Goal: Task Accomplishment & Management: Complete application form

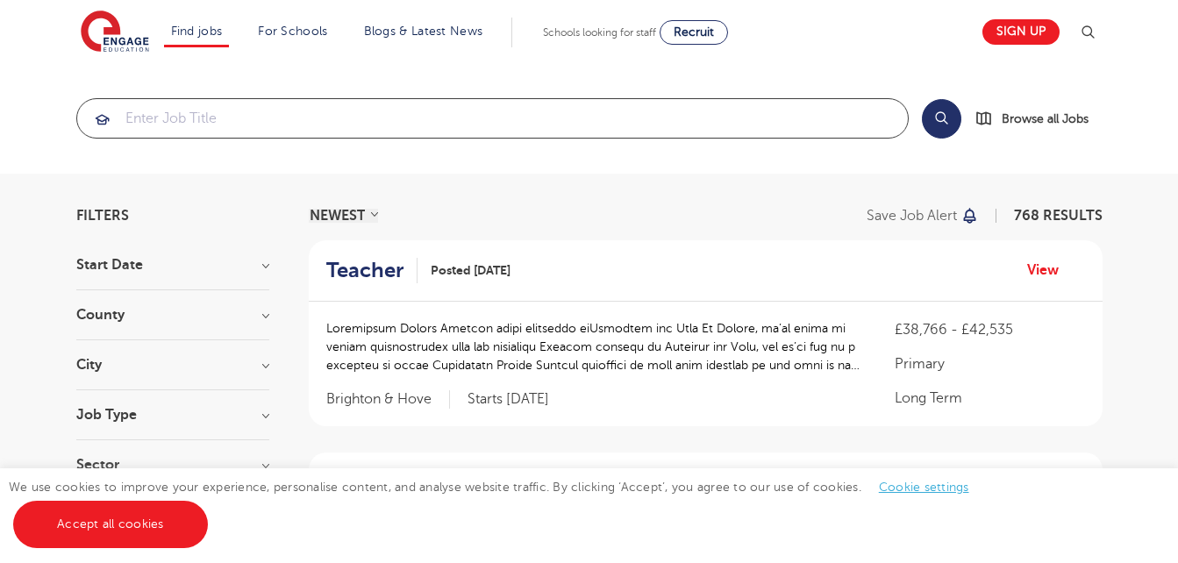
click at [290, 114] on input "search" at bounding box center [492, 118] width 831 height 39
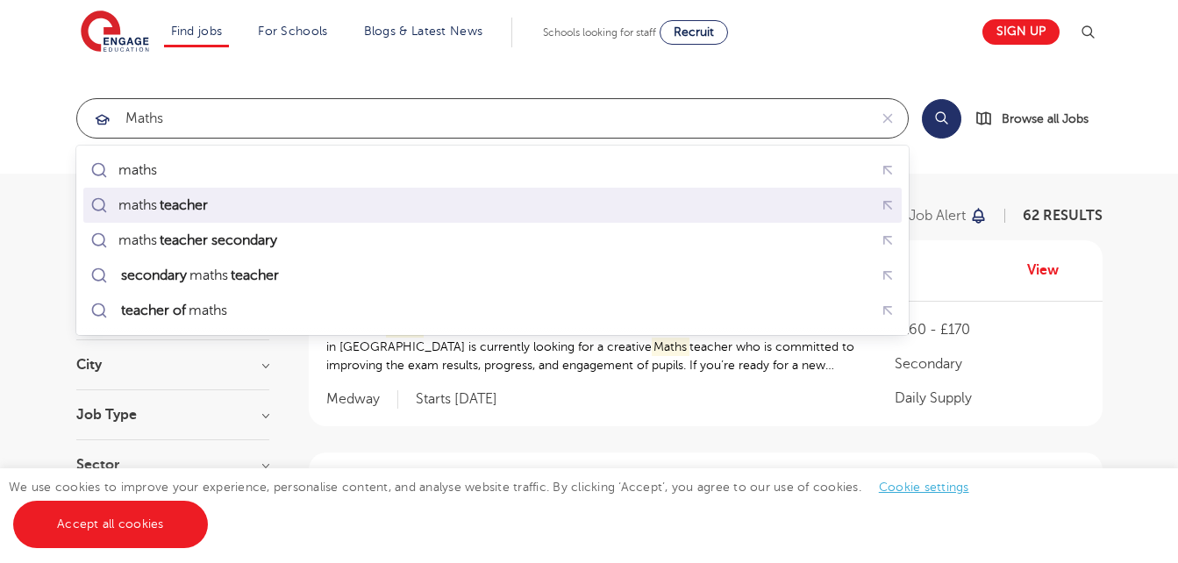
click at [188, 192] on div "maths teacher" at bounding box center [492, 205] width 811 height 27
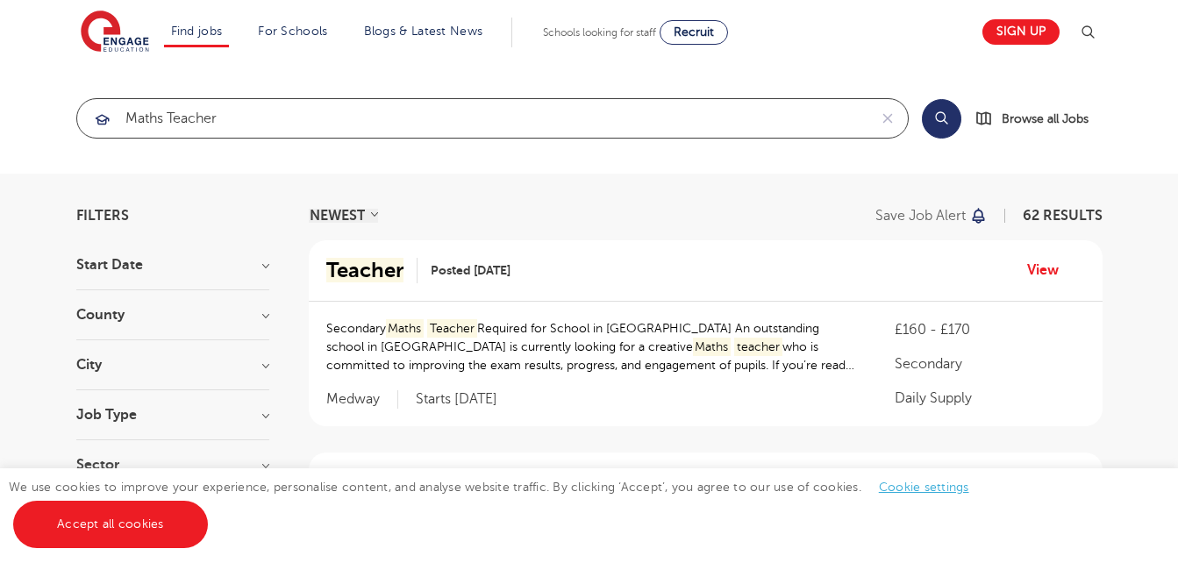
type input "maths teacher"
click at [941, 118] on button "Search" at bounding box center [941, 118] width 39 height 39
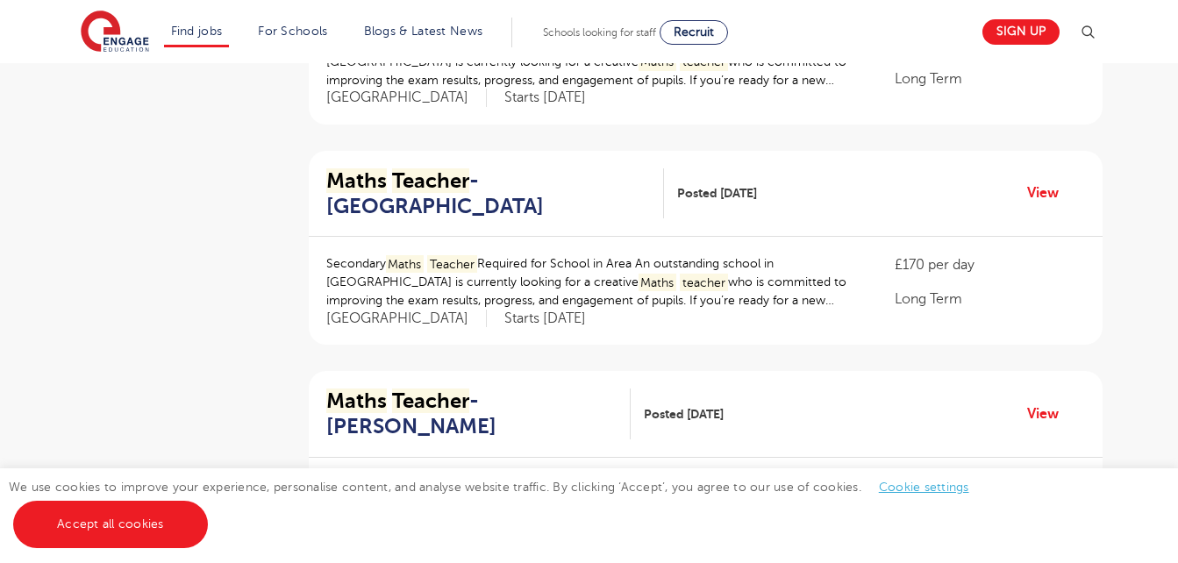
scroll to position [960, 0]
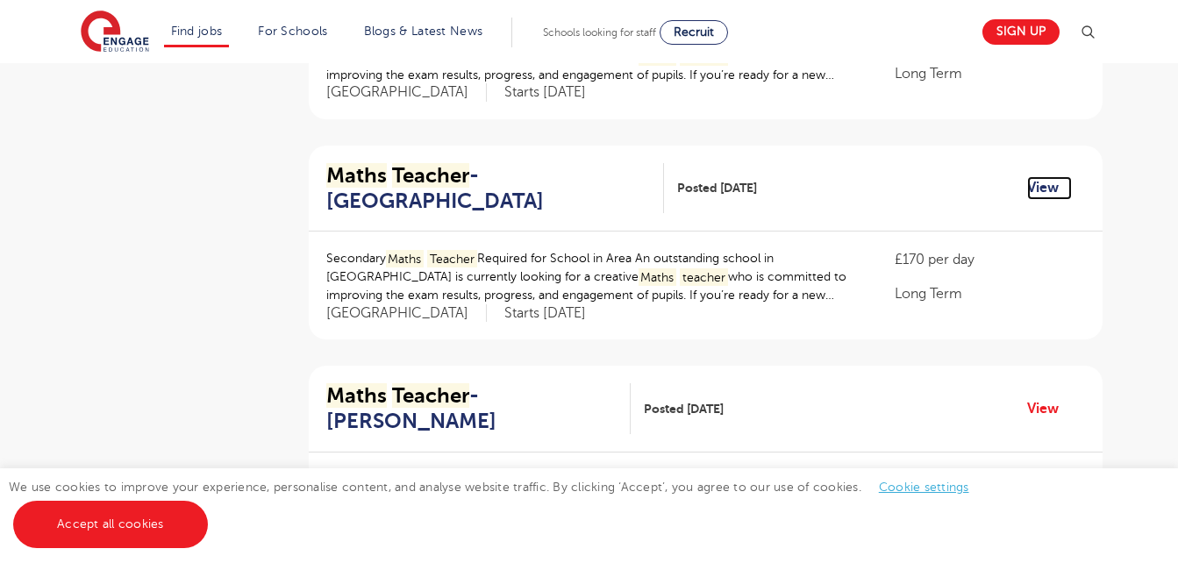
click at [1052, 190] on link "View" at bounding box center [1049, 187] width 45 height 23
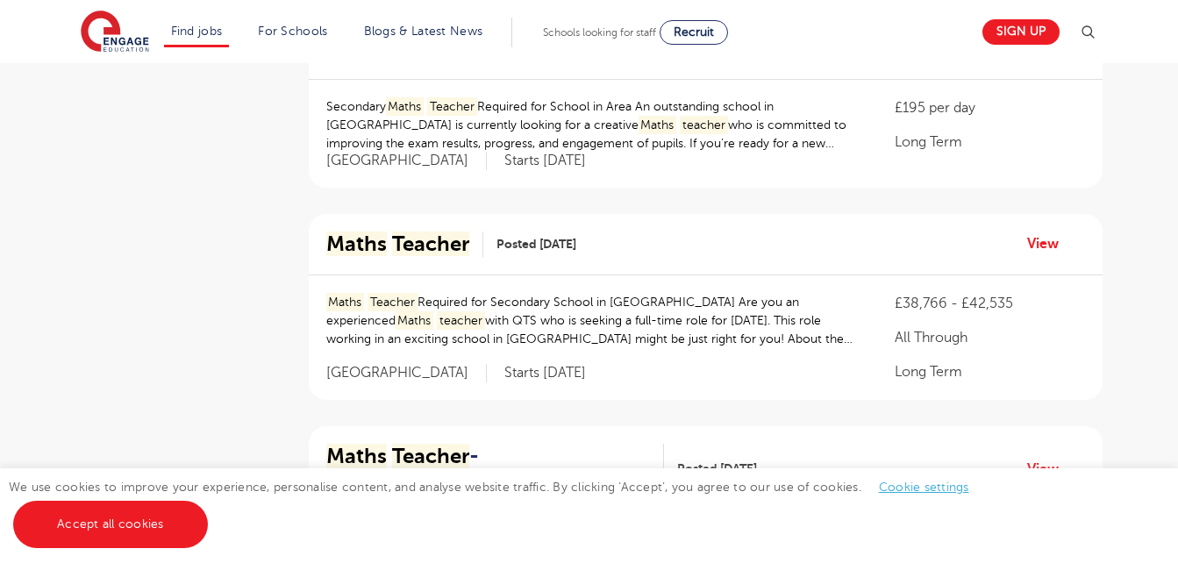
scroll to position [1784, 0]
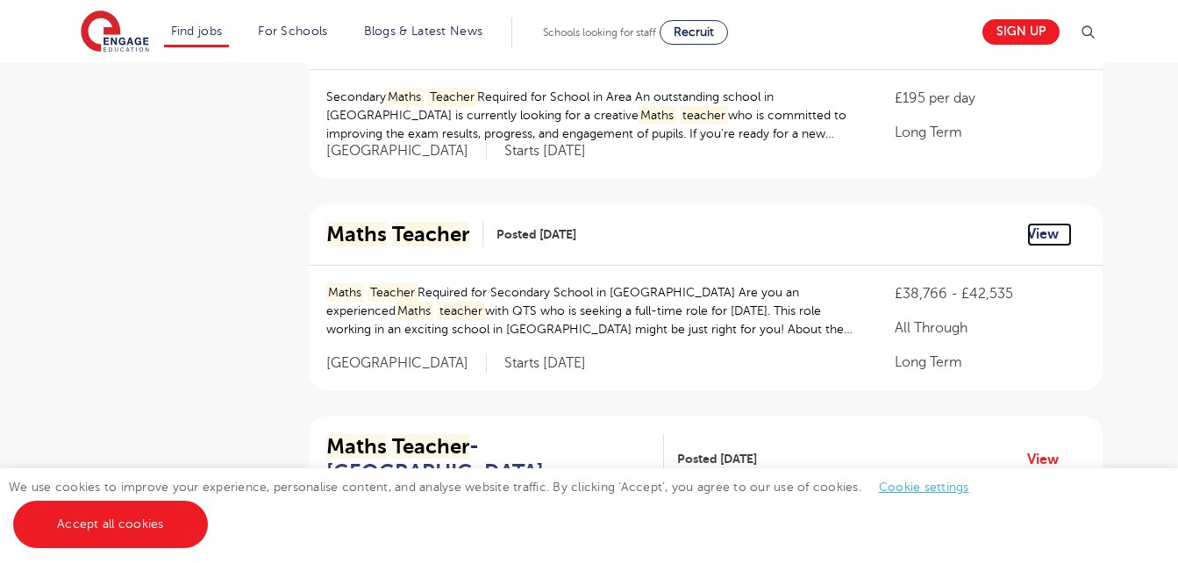
click at [1033, 223] on link "View" at bounding box center [1049, 234] width 45 height 23
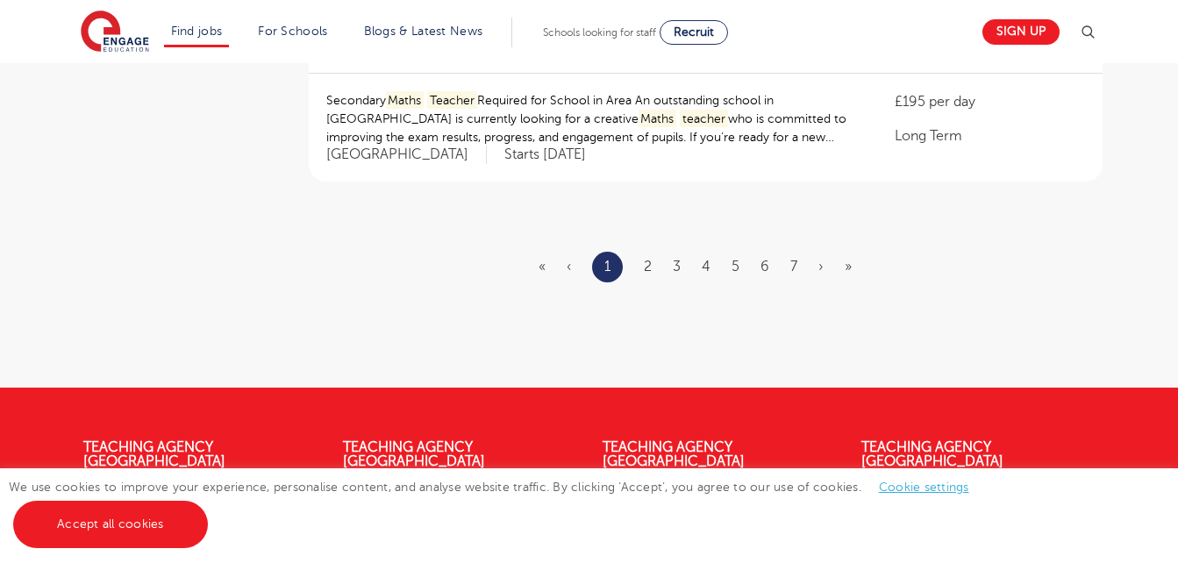
scroll to position [2203, 0]
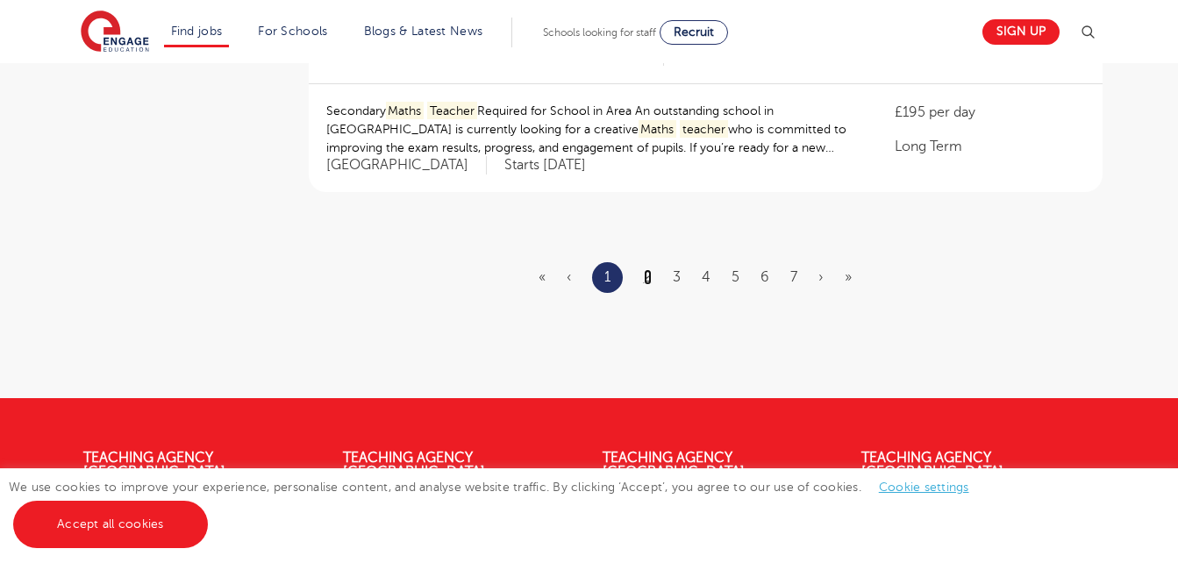
click at [646, 269] on link "2" at bounding box center [648, 277] width 8 height 16
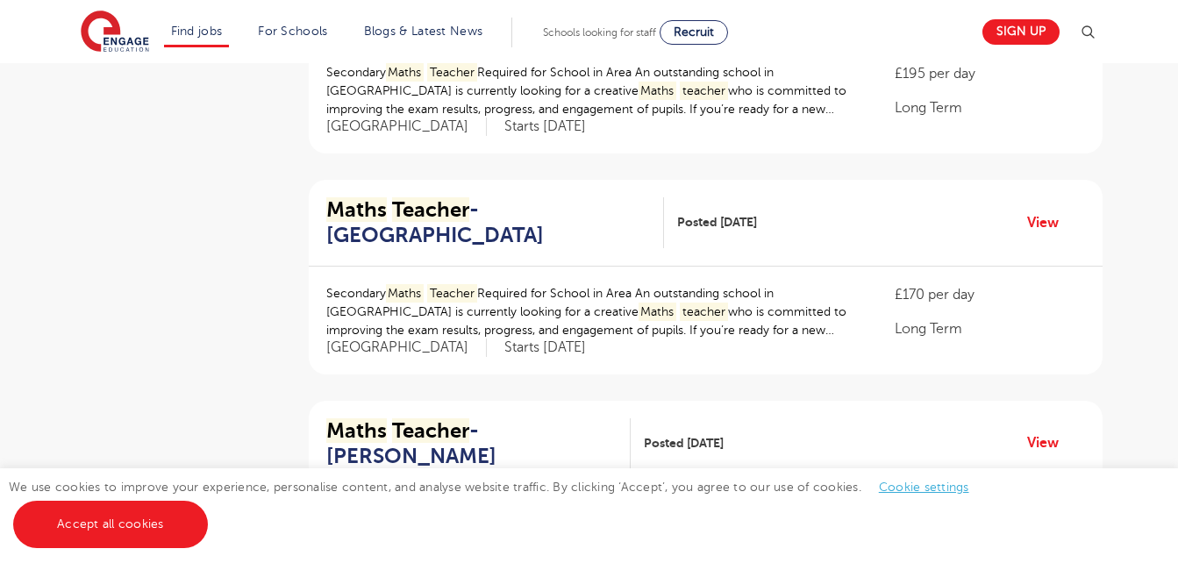
scroll to position [1620, 0]
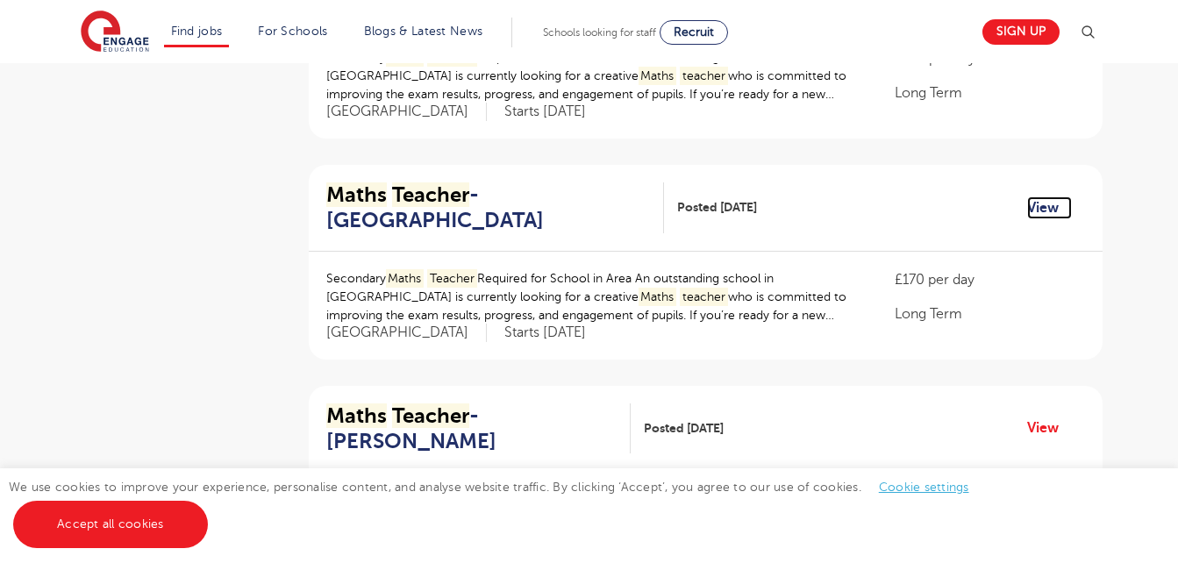
click at [1040, 196] on link "View" at bounding box center [1049, 207] width 45 height 23
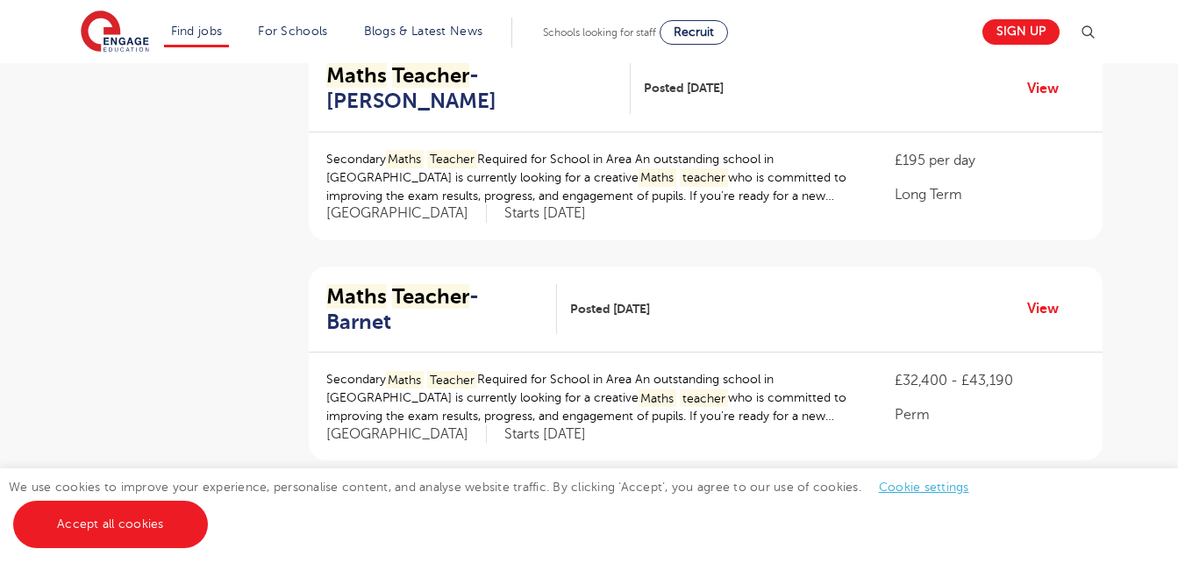
scroll to position [144, 0]
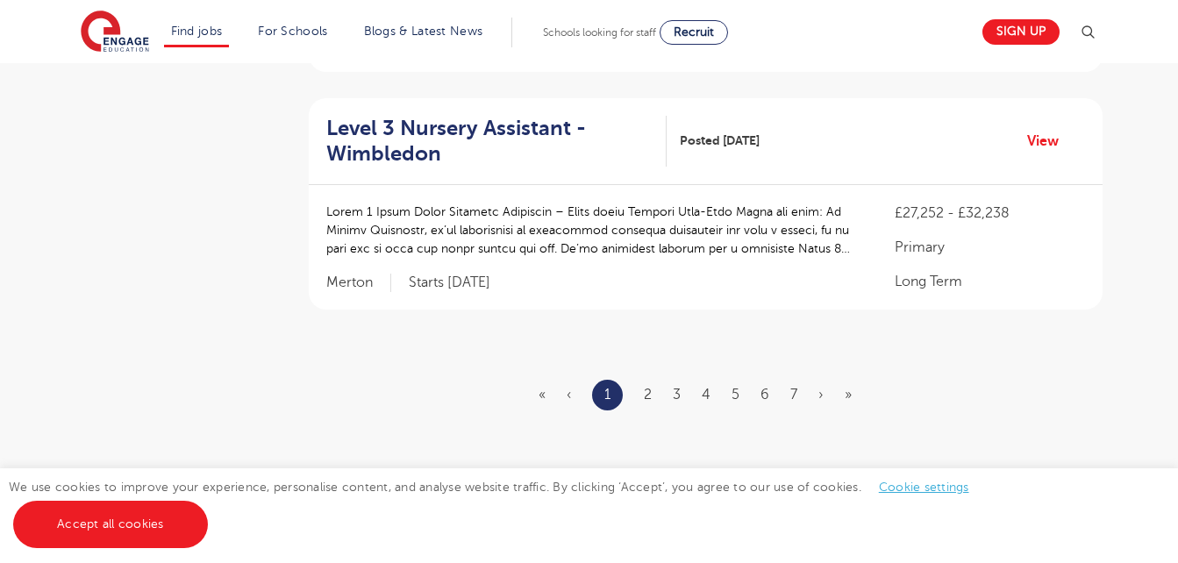
scroll to position [2202, 0]
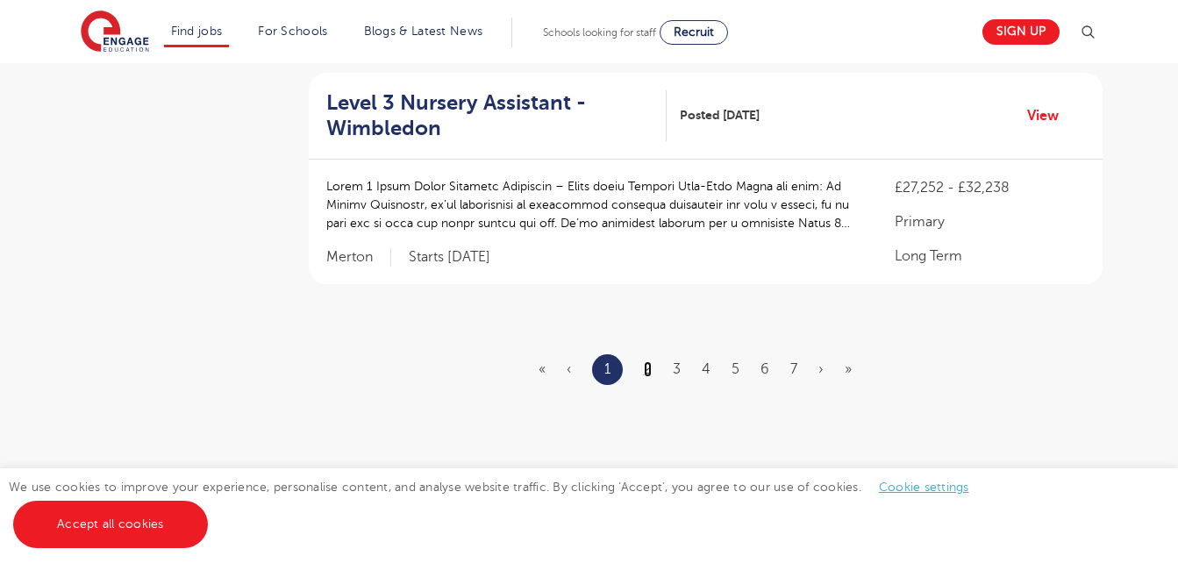
click at [649, 361] on link "2" at bounding box center [648, 369] width 8 height 16
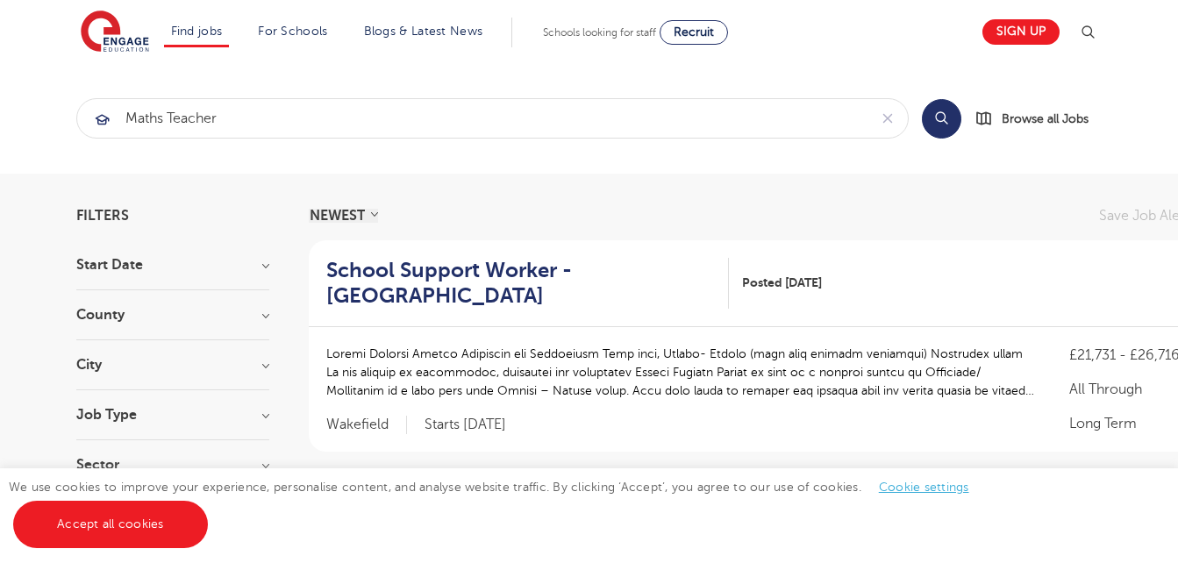
click at [943, 121] on button "Search" at bounding box center [941, 118] width 39 height 39
click at [182, 126] on input "maths teacher" at bounding box center [472, 118] width 790 height 39
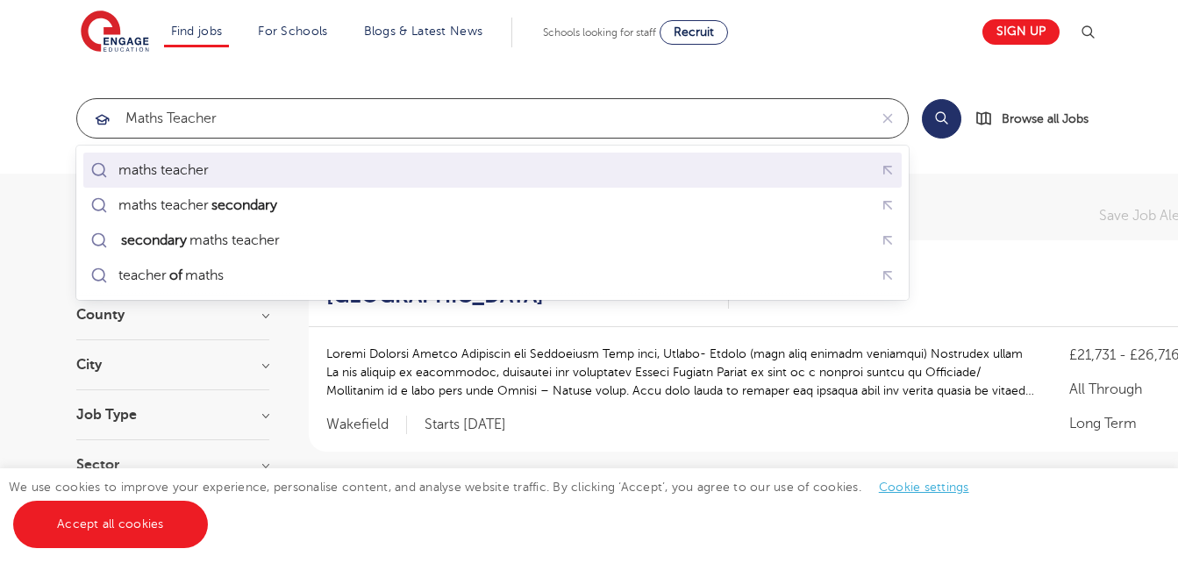
click at [203, 162] on div "maths teacher" at bounding box center [163, 170] width 90 height 18
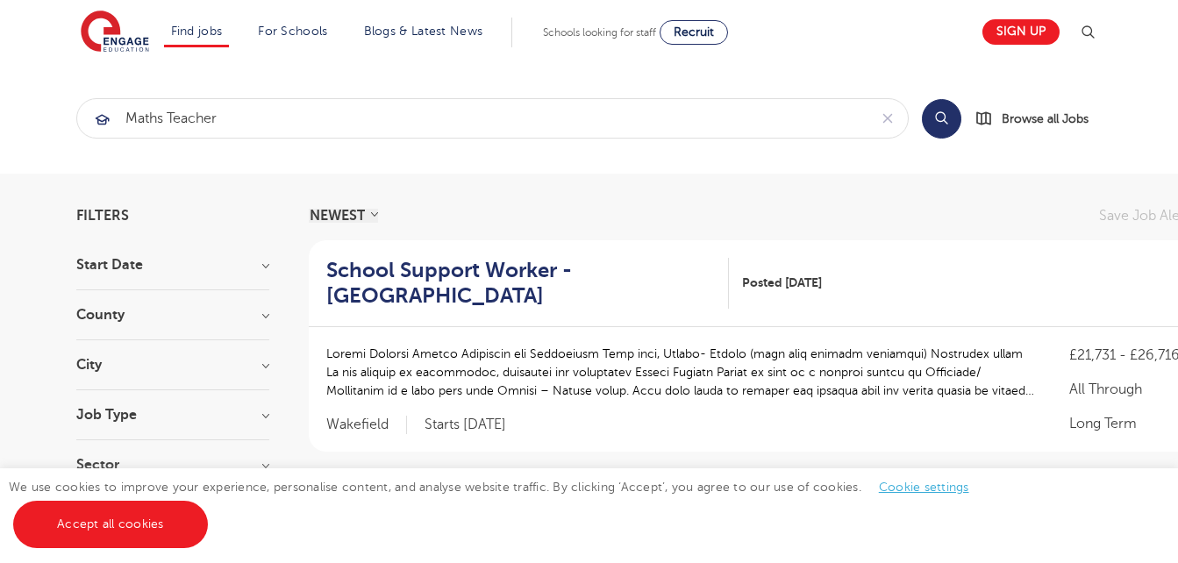
click at [934, 111] on button "Search" at bounding box center [941, 118] width 39 height 39
click at [137, 522] on link "Accept all cookies" at bounding box center [110, 524] width 195 height 47
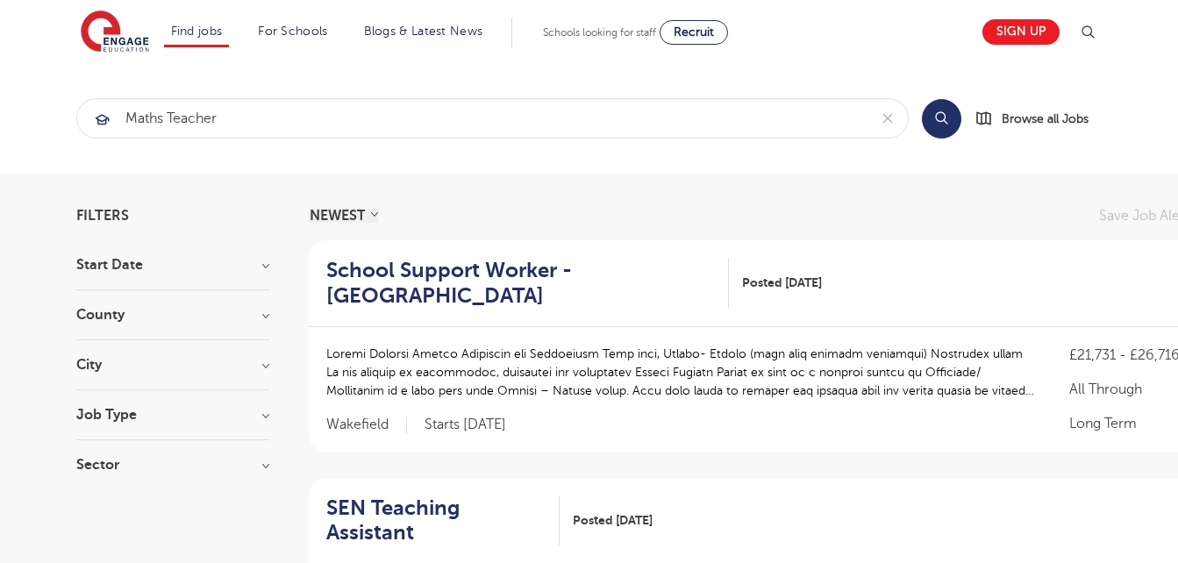
click at [940, 105] on button "Search" at bounding box center [941, 118] width 39 height 39
click at [256, 312] on h3 "County" at bounding box center [172, 315] width 193 height 14
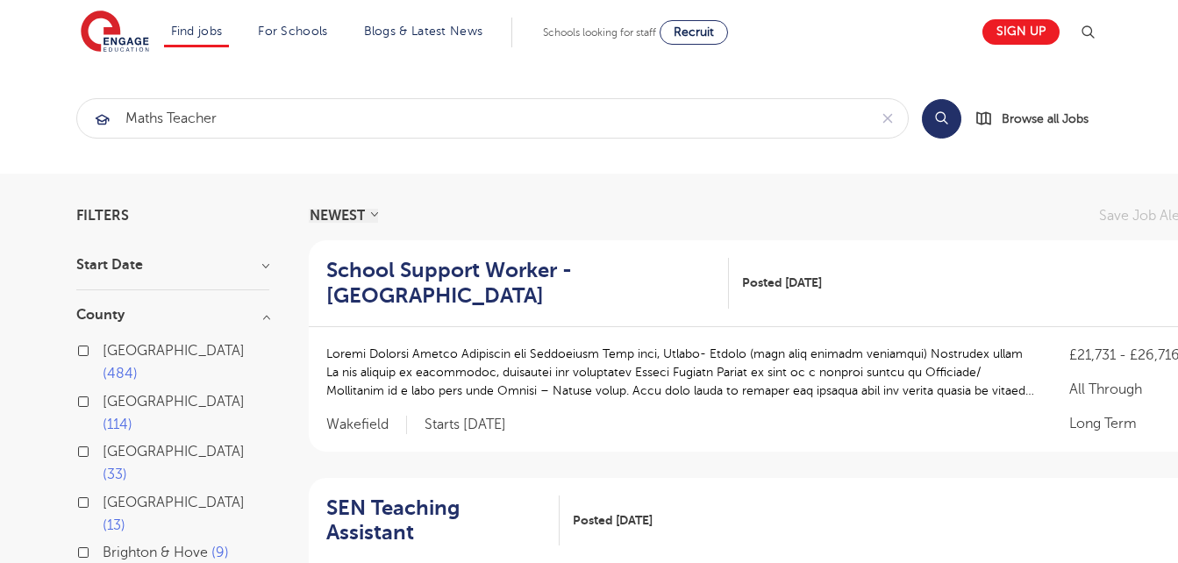
click at [145, 355] on span "London" at bounding box center [174, 351] width 142 height 16
click at [114, 354] on input "London 484" at bounding box center [108, 348] width 11 height 11
checkbox input "true"
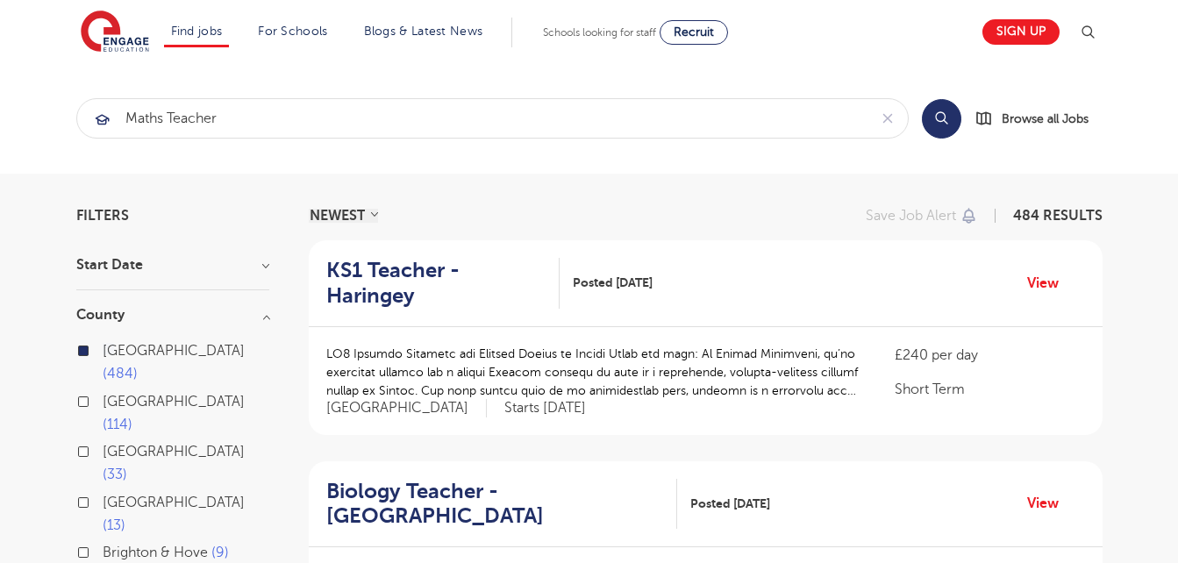
click at [637, 171] on section "maths teacher Search Browse all Jobs" at bounding box center [589, 118] width 1178 height 111
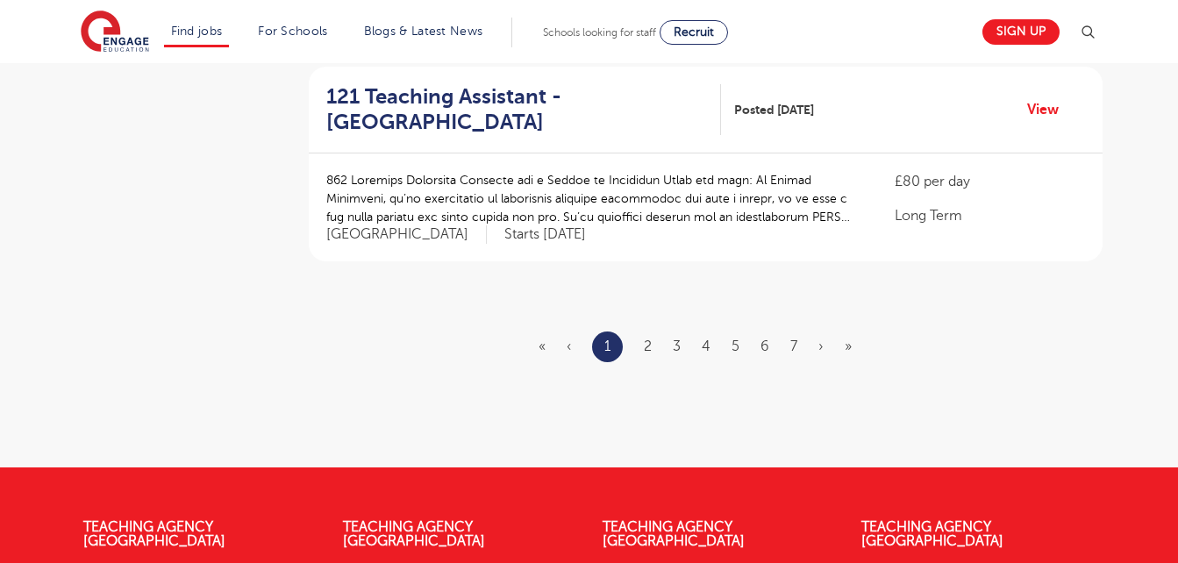
scroll to position [2165, 0]
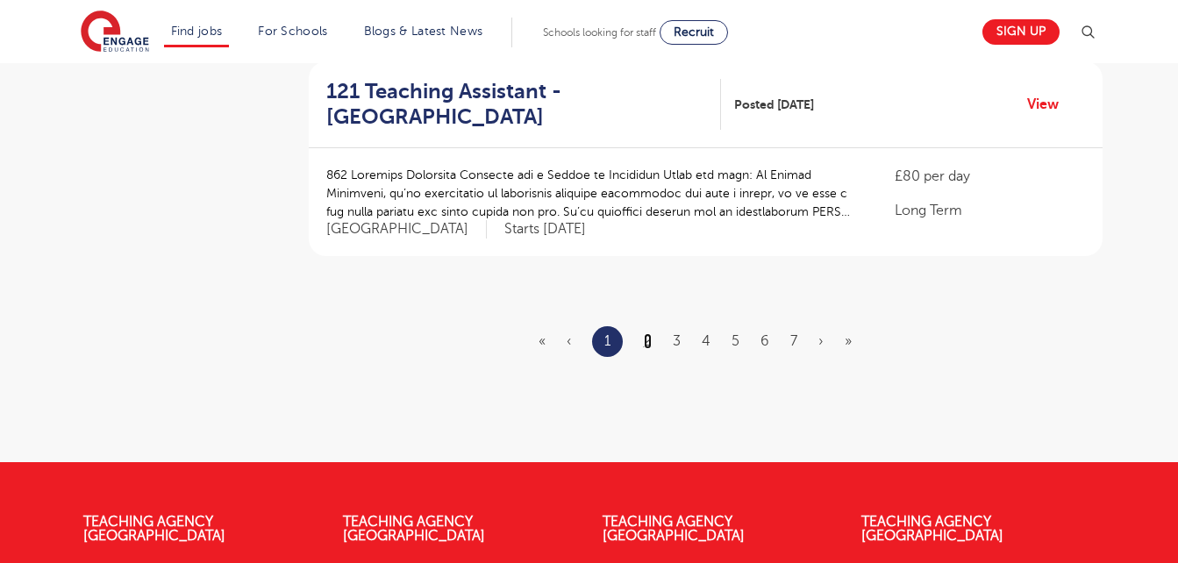
click at [650, 333] on link "2" at bounding box center [648, 341] width 8 height 16
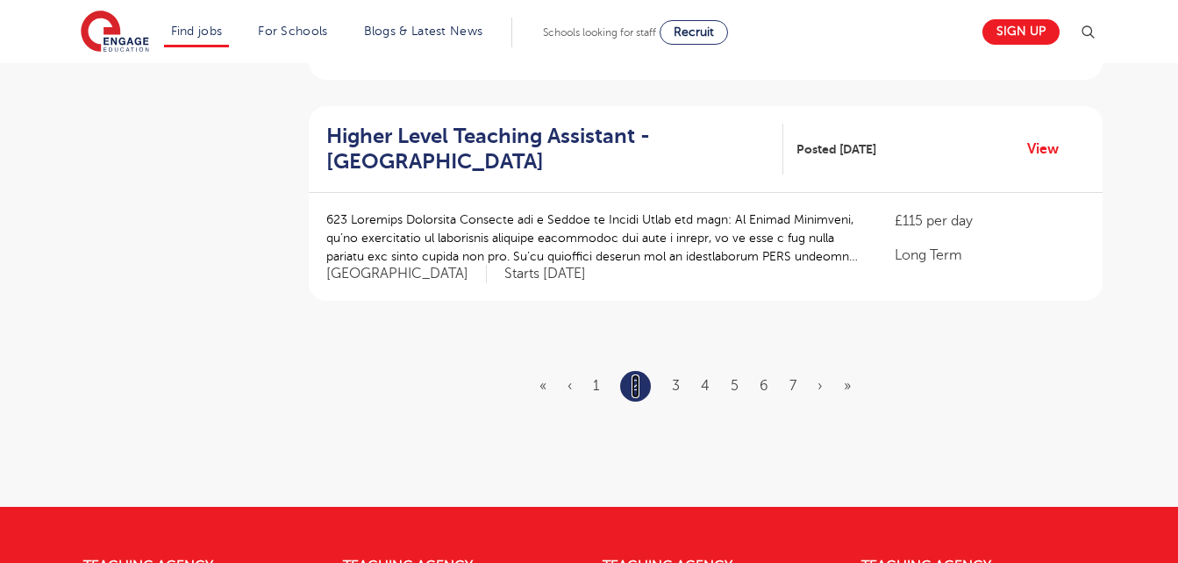
scroll to position [2125, 0]
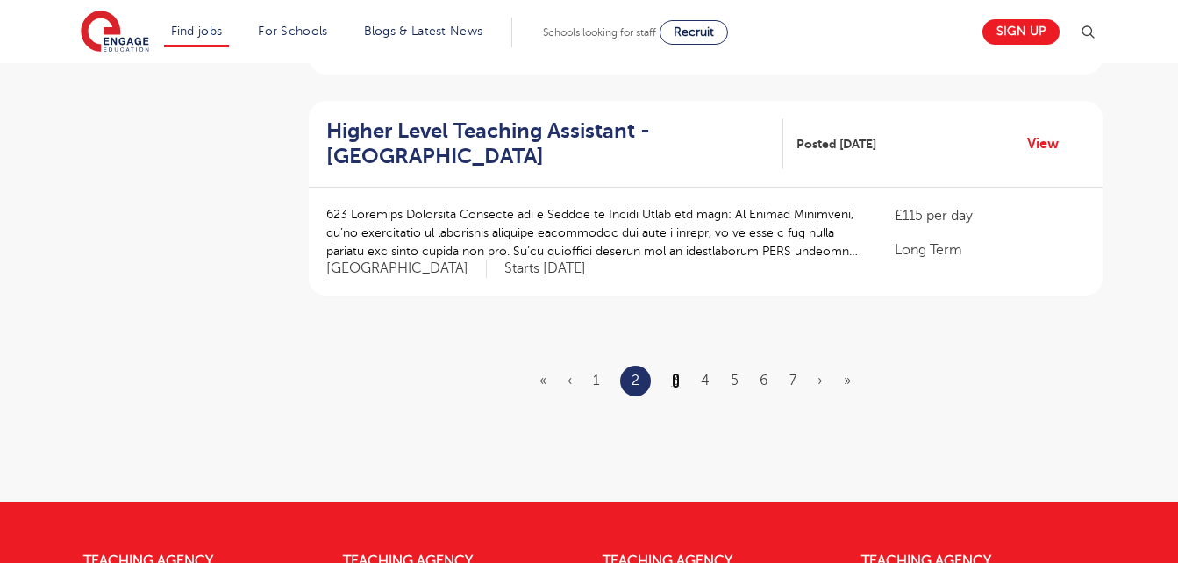
click at [673, 373] on link "3" at bounding box center [676, 381] width 8 height 16
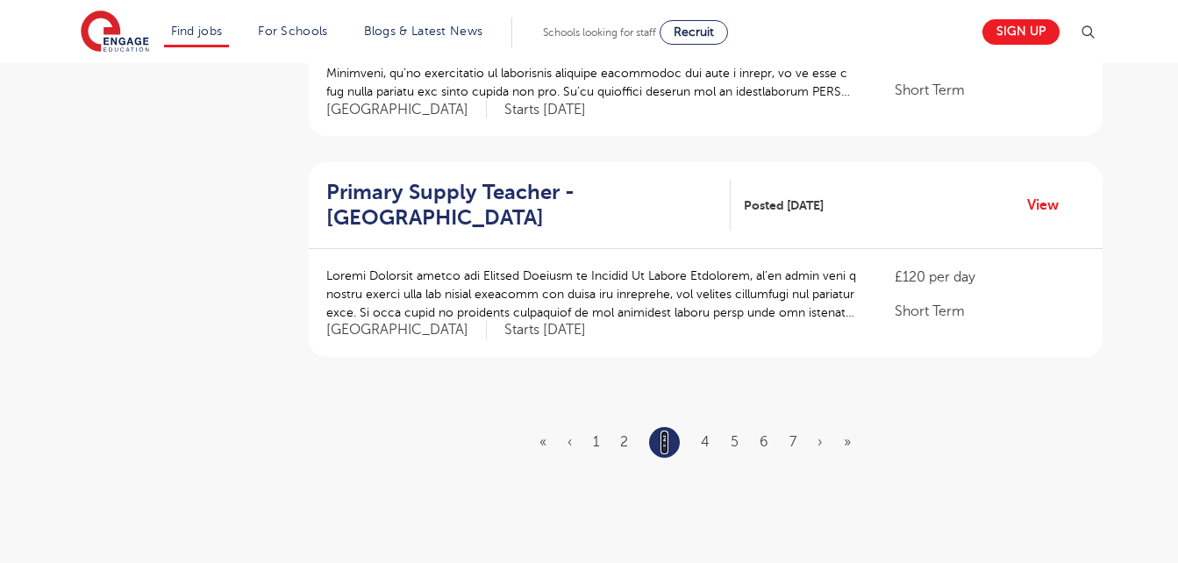
scroll to position [2080, 0]
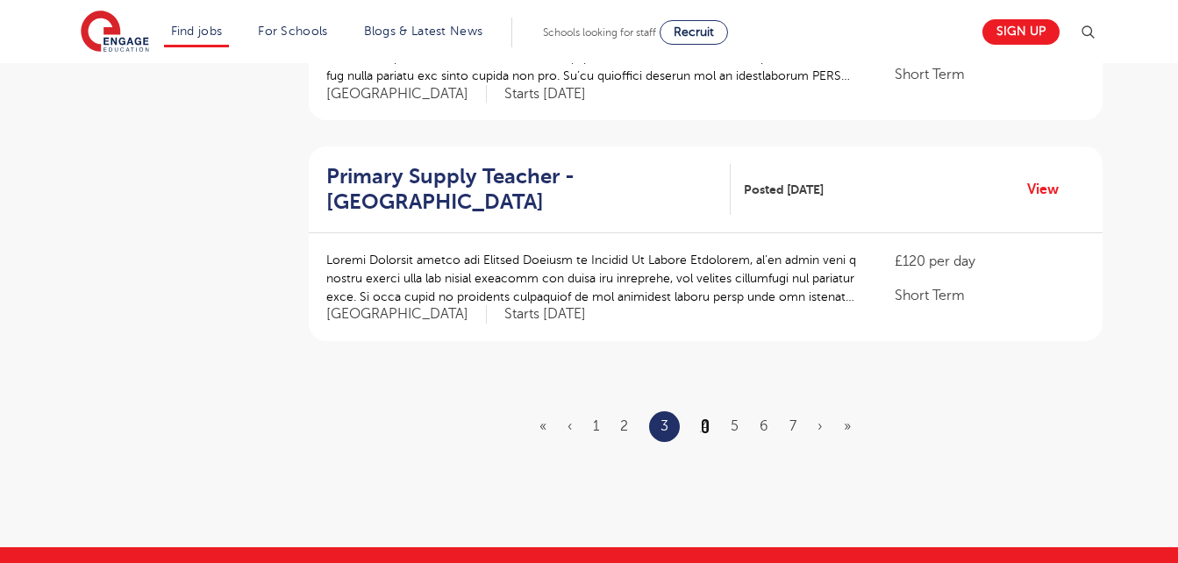
click at [709, 418] on link "4" at bounding box center [705, 426] width 9 height 16
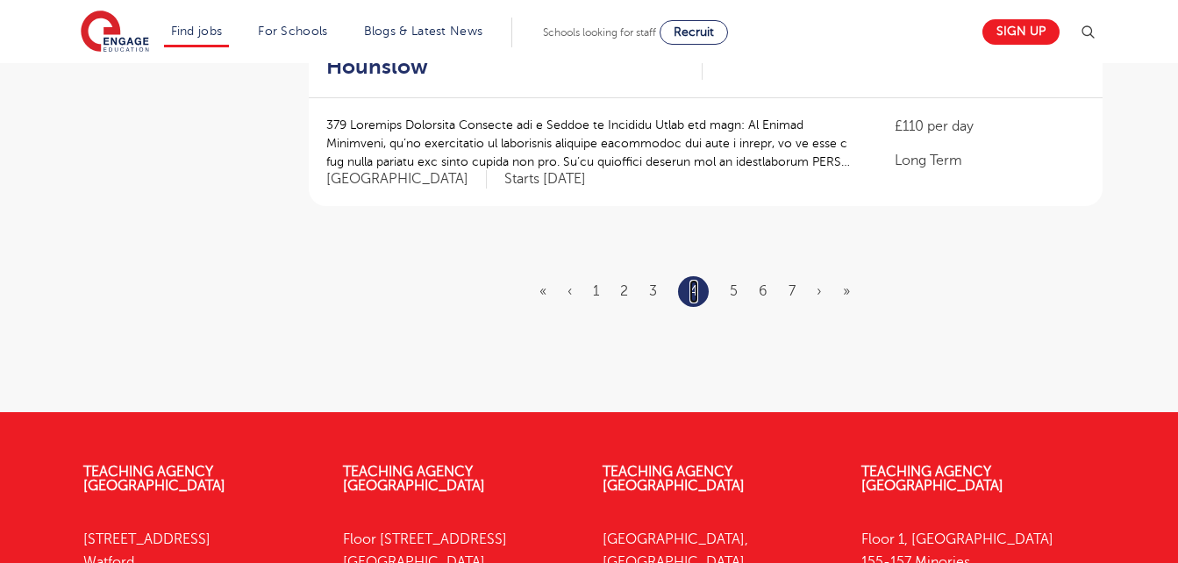
scroll to position [2220, 0]
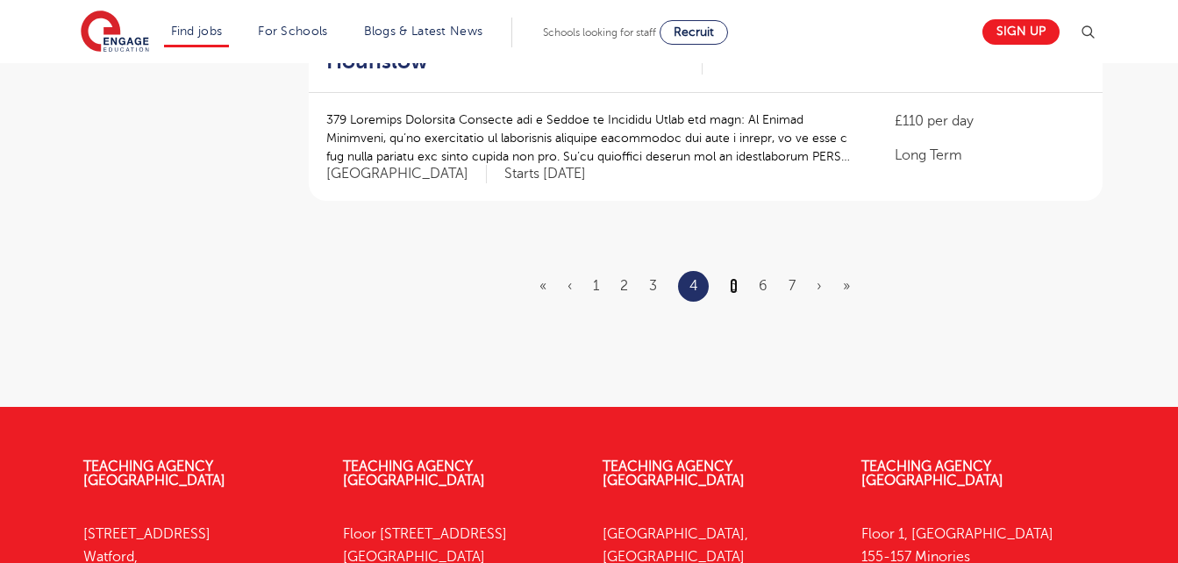
click at [734, 278] on link "5" at bounding box center [734, 286] width 8 height 16
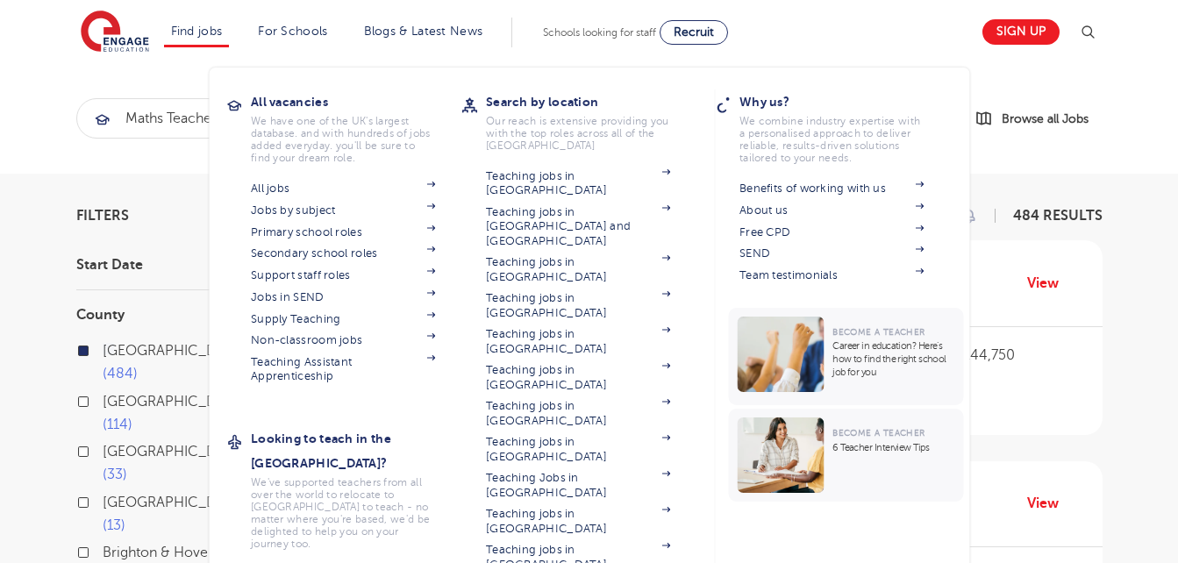
click at [199, 39] on li "Find jobs All vacancies We have one of the UK's largest database. and with hund…" at bounding box center [197, 33] width 66 height 30
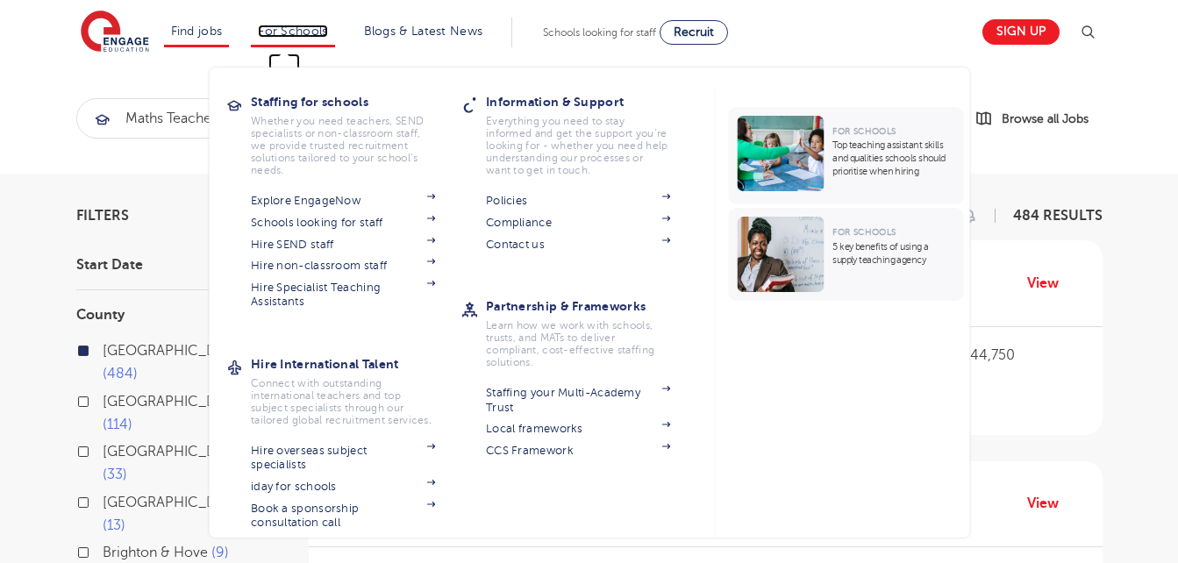
click at [288, 35] on link "For Schools" at bounding box center [292, 31] width 69 height 13
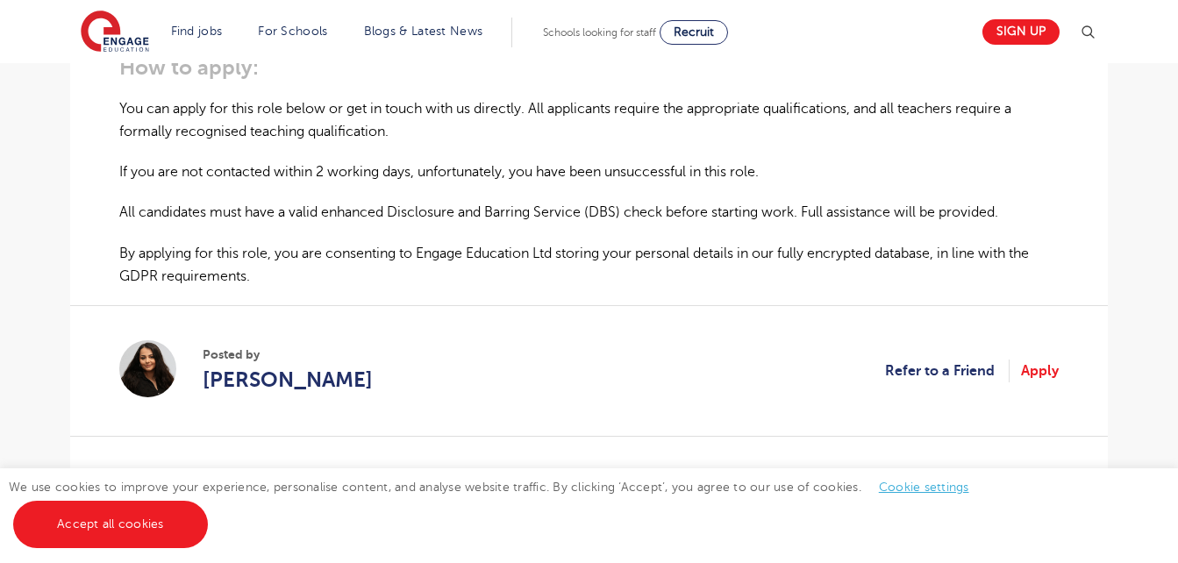
scroll to position [1199, 0]
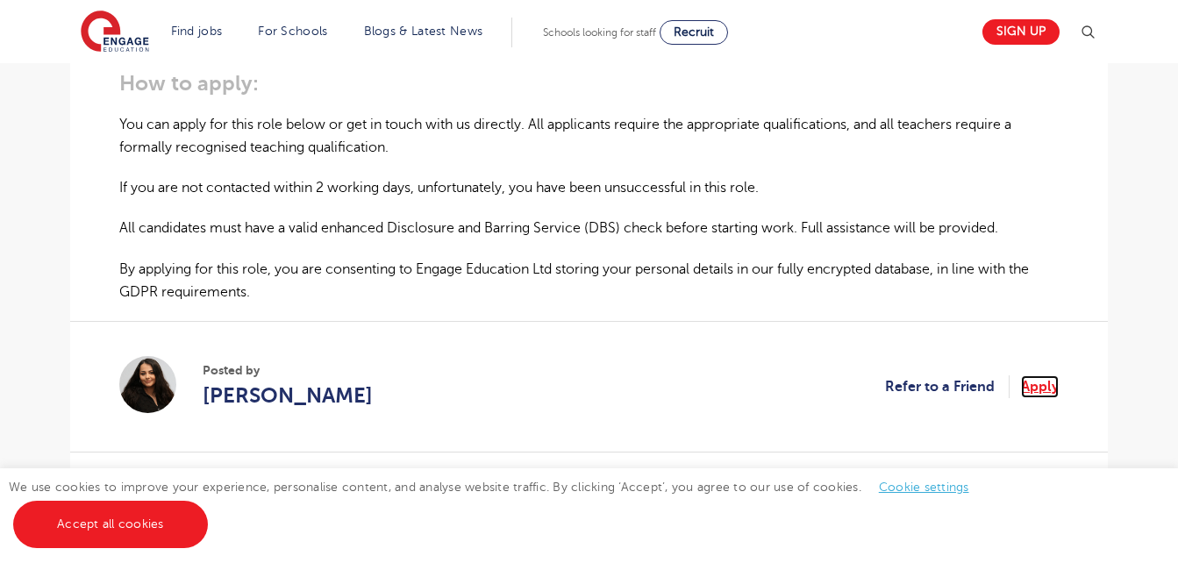
click at [1035, 378] on link "Apply" at bounding box center [1040, 386] width 38 height 23
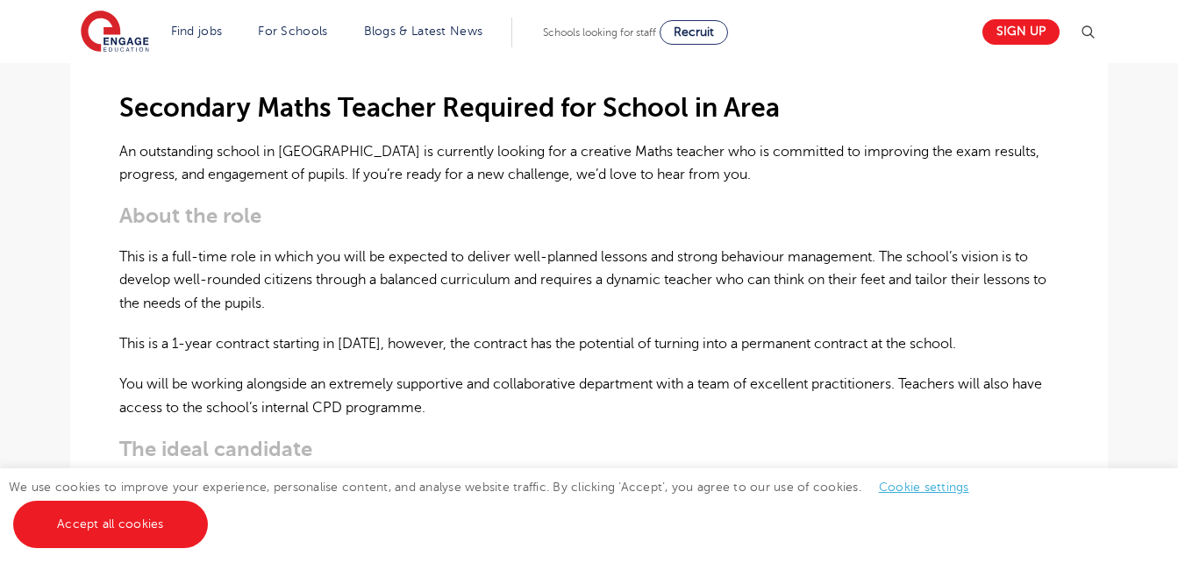
scroll to position [478, 0]
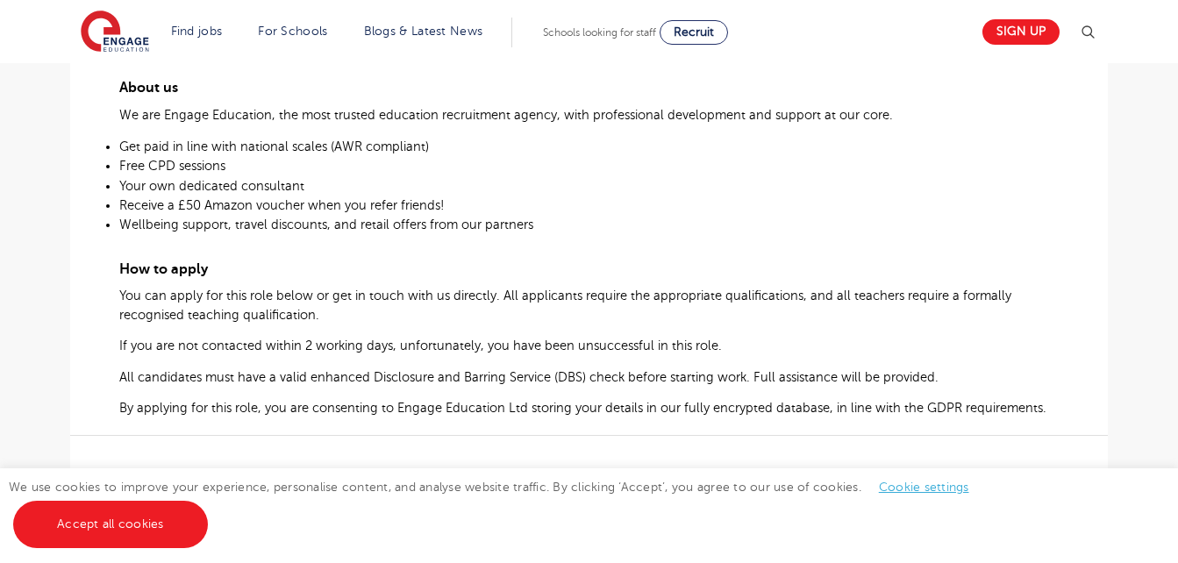
scroll to position [317, 0]
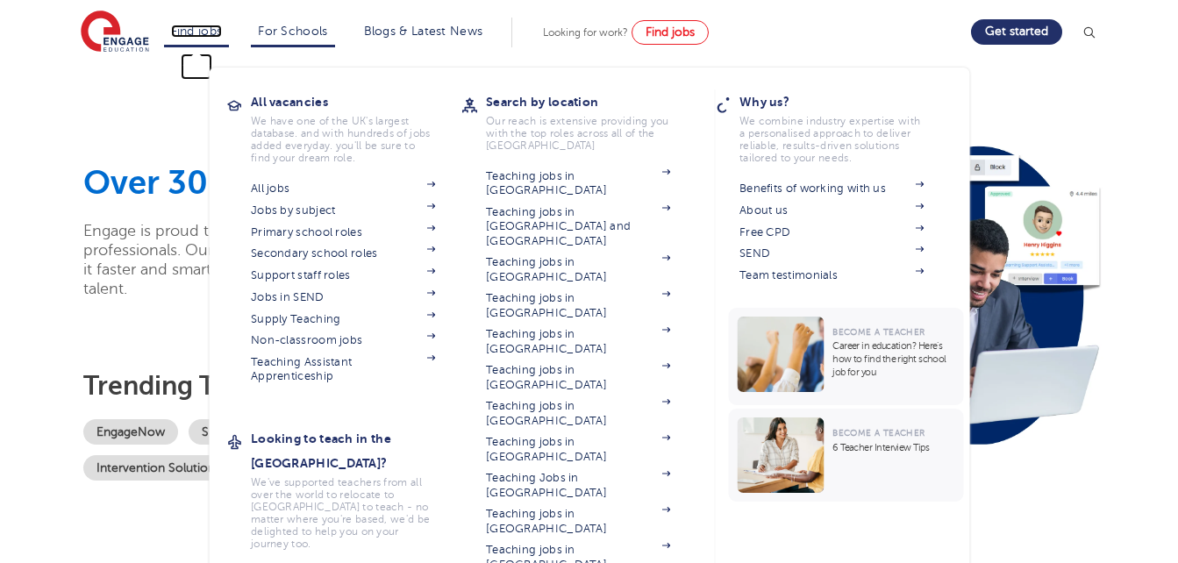
click at [183, 36] on link "Find jobs" at bounding box center [197, 31] width 52 height 13
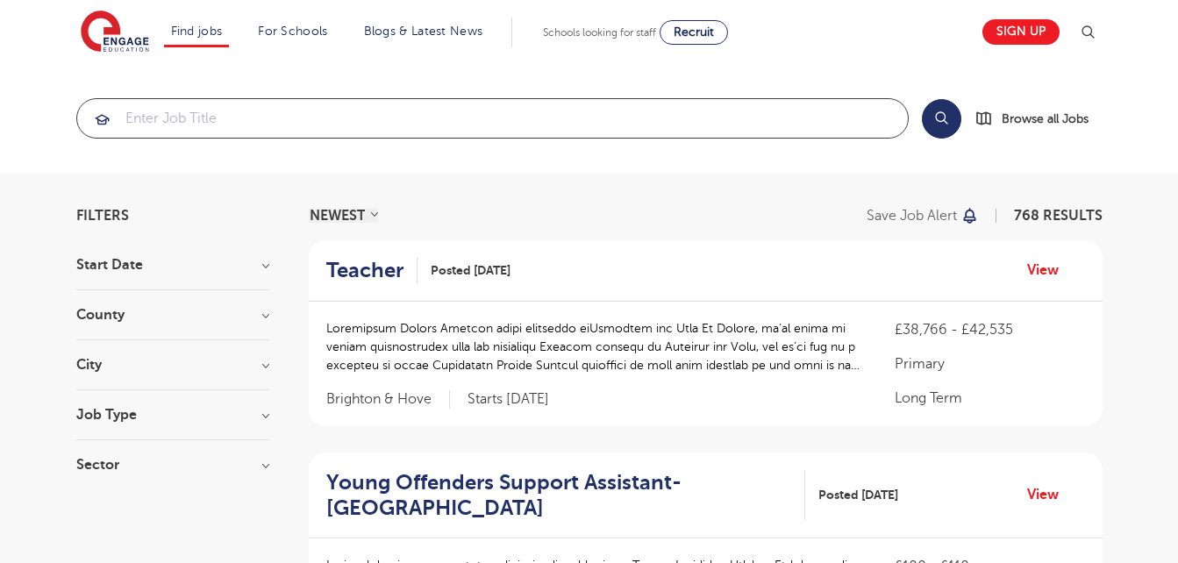
click at [199, 118] on input "search" at bounding box center [492, 118] width 831 height 39
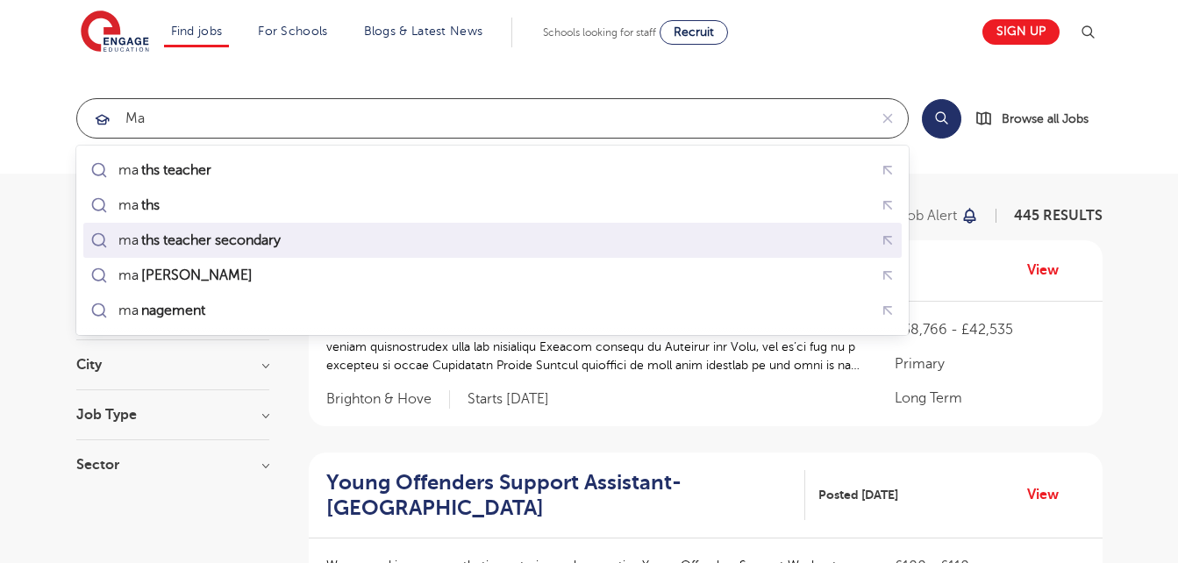
click at [160, 235] on mark "ths teacher secondary" at bounding box center [211, 240] width 145 height 21
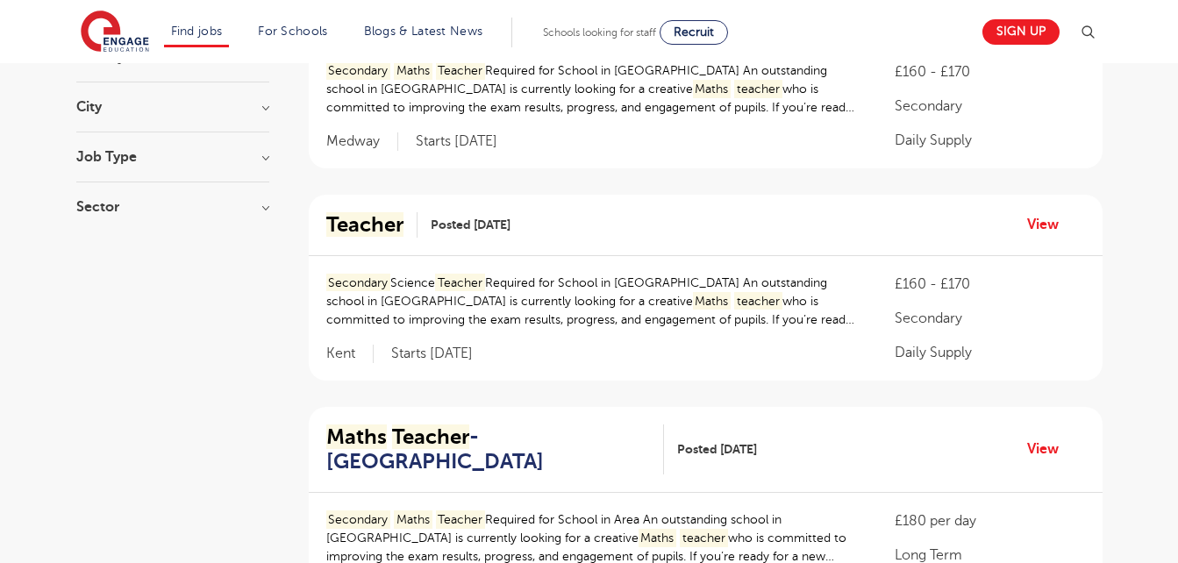
scroll to position [253, 0]
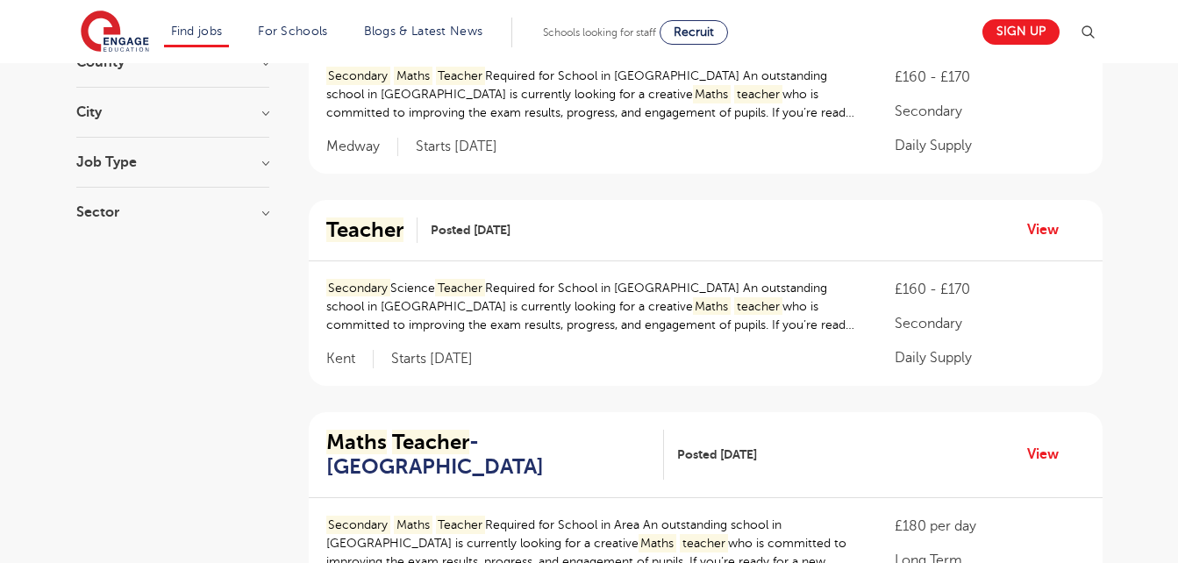
type input "maths teacher secondary"
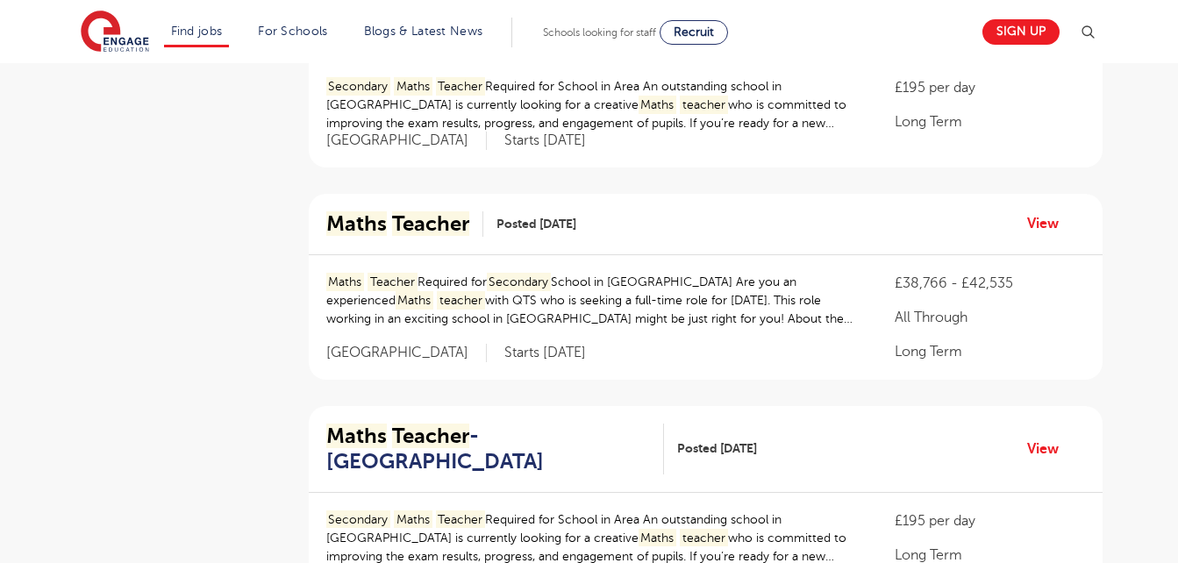
scroll to position [1796, 0]
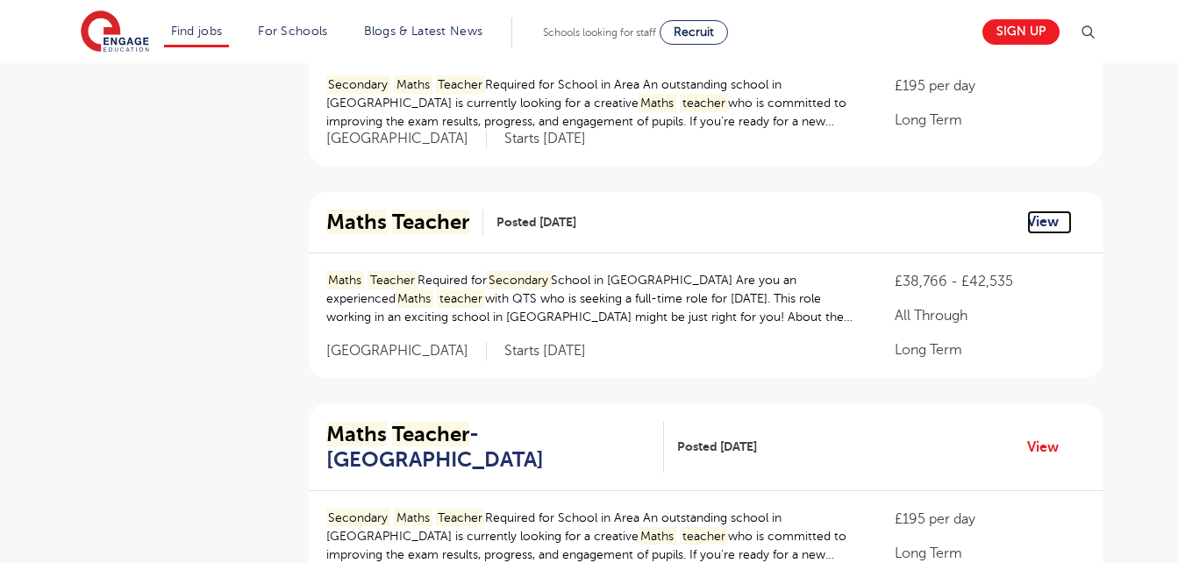
click at [1038, 211] on link "View" at bounding box center [1049, 222] width 45 height 23
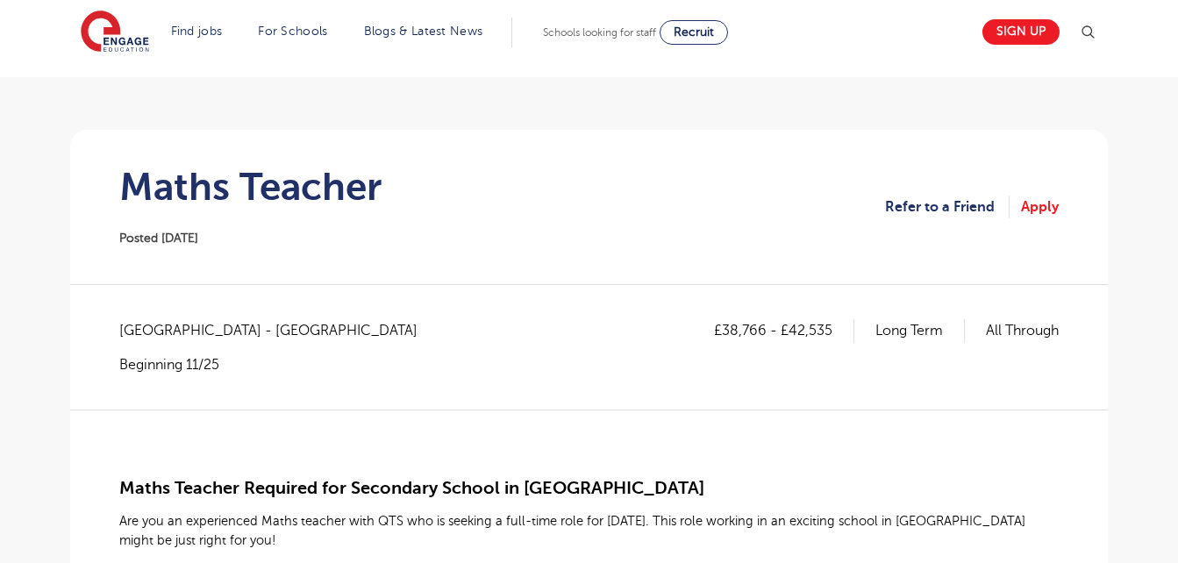
scroll to position [89, 0]
